Goal: Task Accomplishment & Management: Manage account settings

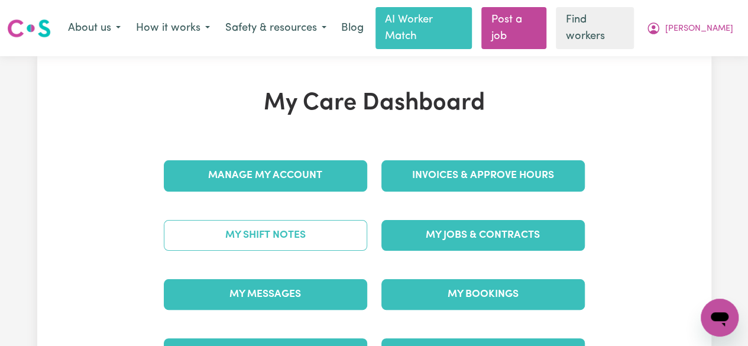
click at [258, 223] on link "My Shift Notes" at bounding box center [265, 235] width 203 height 31
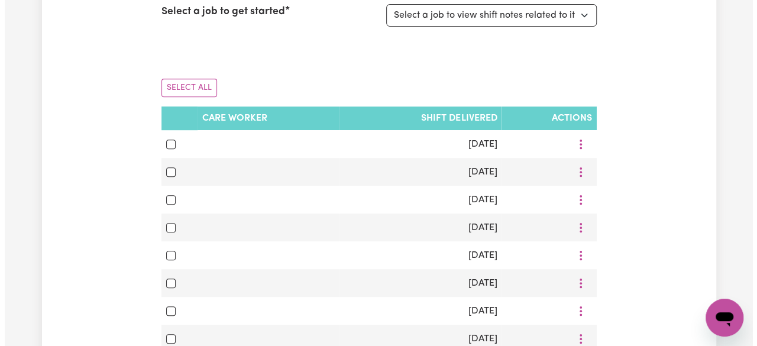
scroll to position [219, 0]
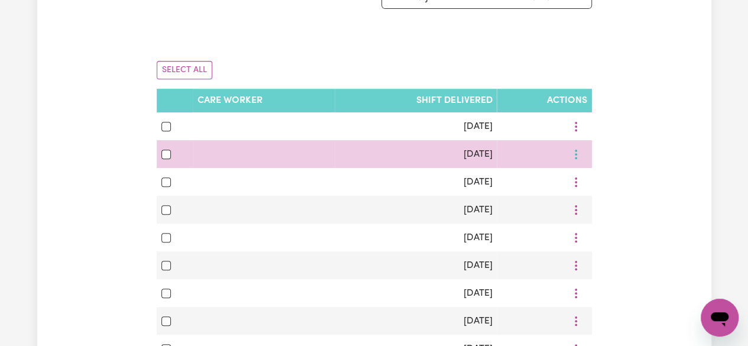
click at [565, 135] on button "More options" at bounding box center [576, 126] width 22 height 18
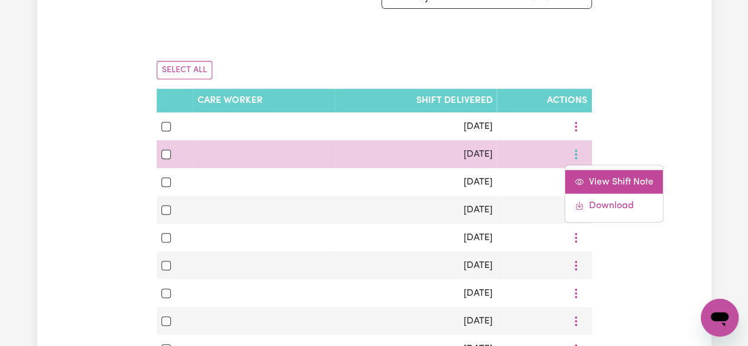
click at [604, 177] on span "View Shift Note" at bounding box center [621, 181] width 64 height 9
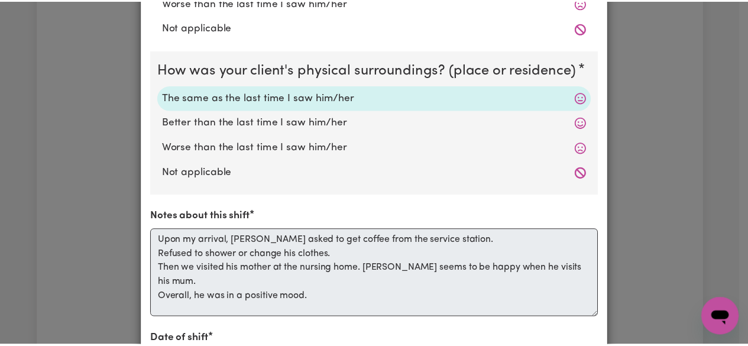
scroll to position [0, 0]
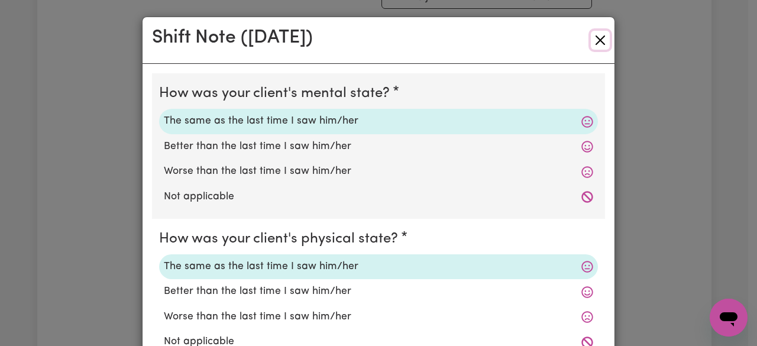
click at [591, 41] on button "Close" at bounding box center [600, 40] width 19 height 19
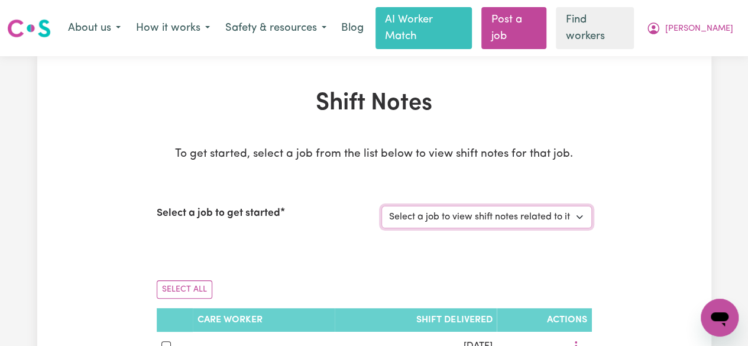
click at [582, 206] on select "Select a job to view shift notes related to it... [DEMOGRAPHIC_DATA] Support Wo…" at bounding box center [486, 217] width 211 height 22
select select "13648"
click at [381, 206] on select "Select a job to view shift notes related to it... [DEMOGRAPHIC_DATA] Support Wo…" at bounding box center [486, 217] width 211 height 22
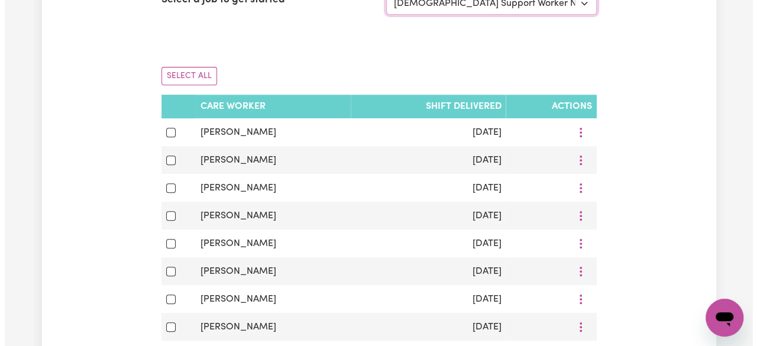
scroll to position [225, 0]
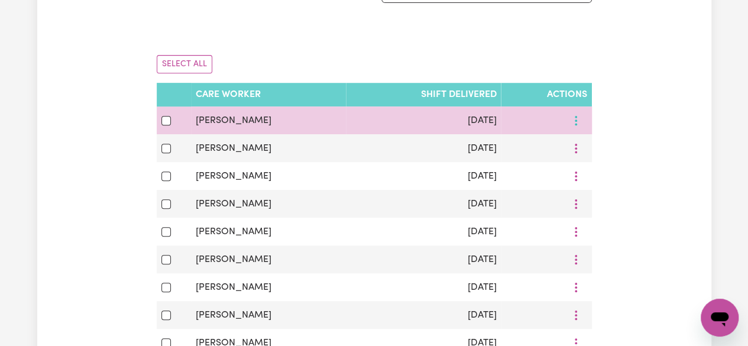
click at [570, 115] on icon "More options" at bounding box center [576, 121] width 12 height 12
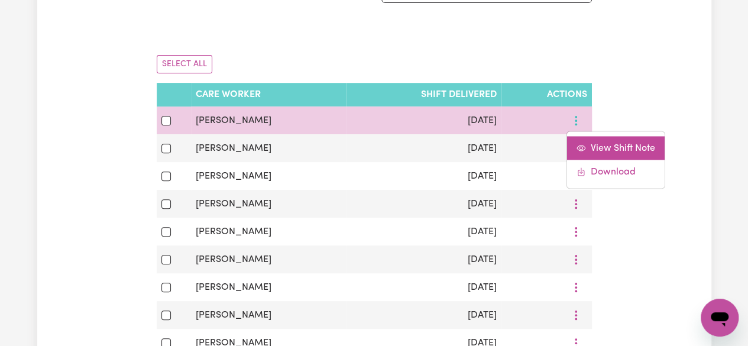
click at [609, 143] on span "View Shift Note" at bounding box center [623, 147] width 64 height 9
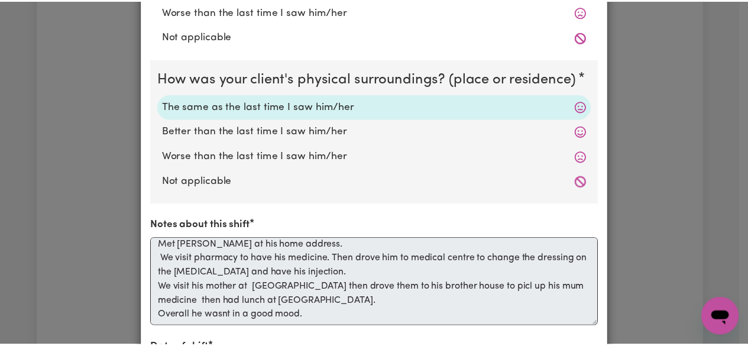
scroll to position [0, 0]
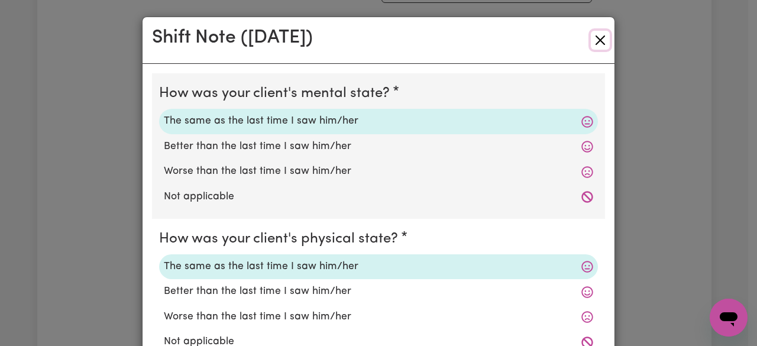
click at [593, 42] on button "Close" at bounding box center [600, 40] width 19 height 19
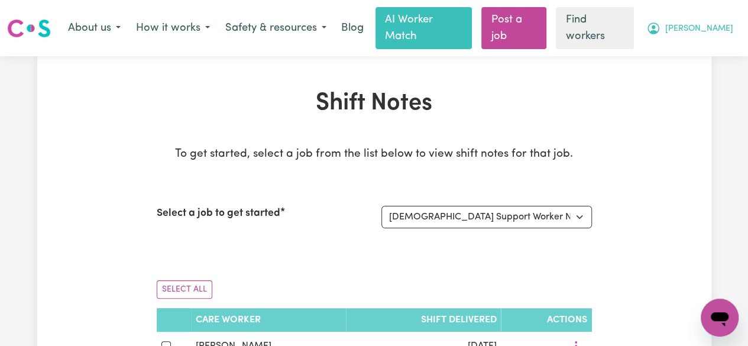
click at [719, 25] on span "[PERSON_NAME]" at bounding box center [699, 28] width 68 height 13
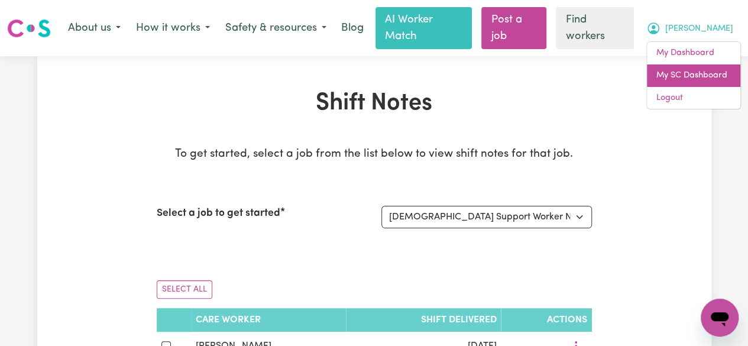
click at [688, 72] on link "My SC Dashboard" at bounding box center [693, 75] width 93 height 22
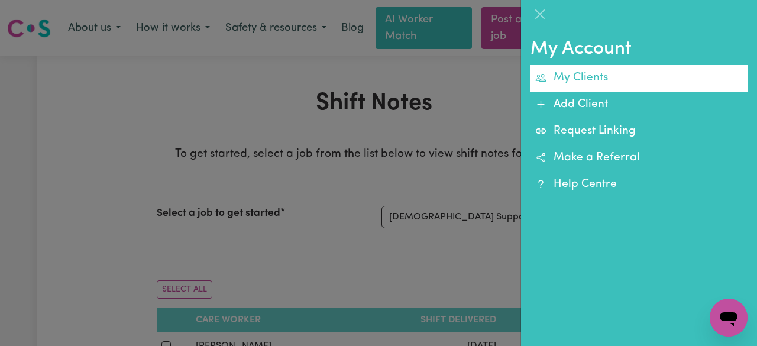
click at [589, 80] on link "My Clients" at bounding box center [638, 78] width 217 height 27
